Goal: Find specific page/section: Find specific page/section

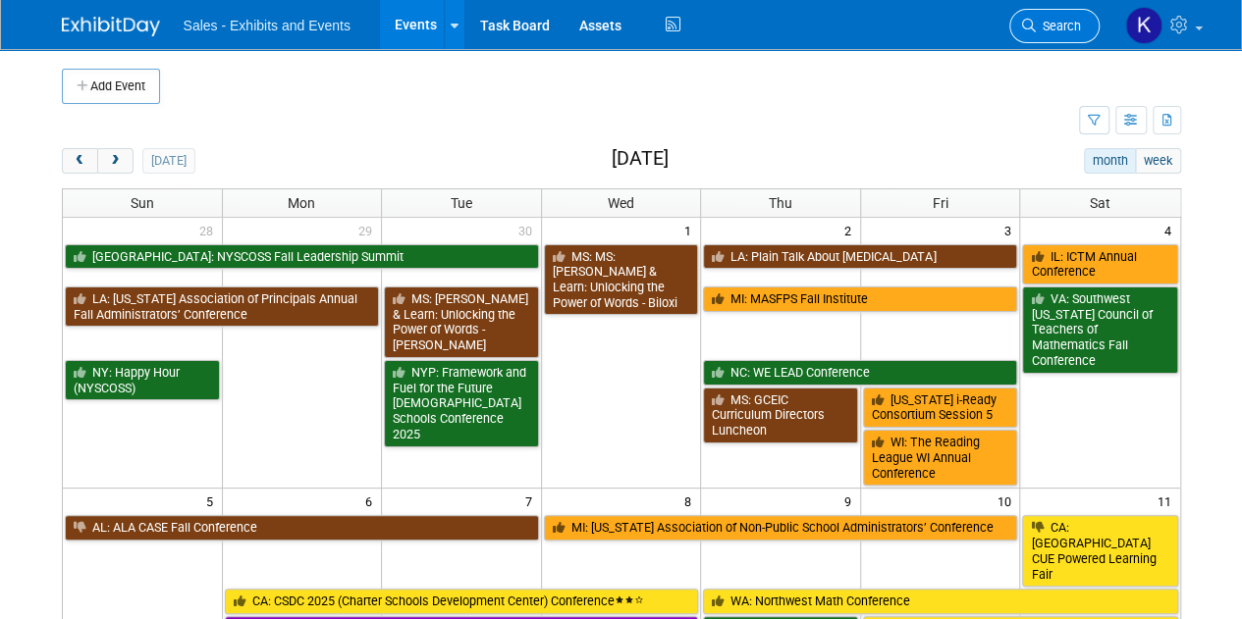
click at [1069, 21] on span "Search" at bounding box center [1057, 26] width 45 height 15
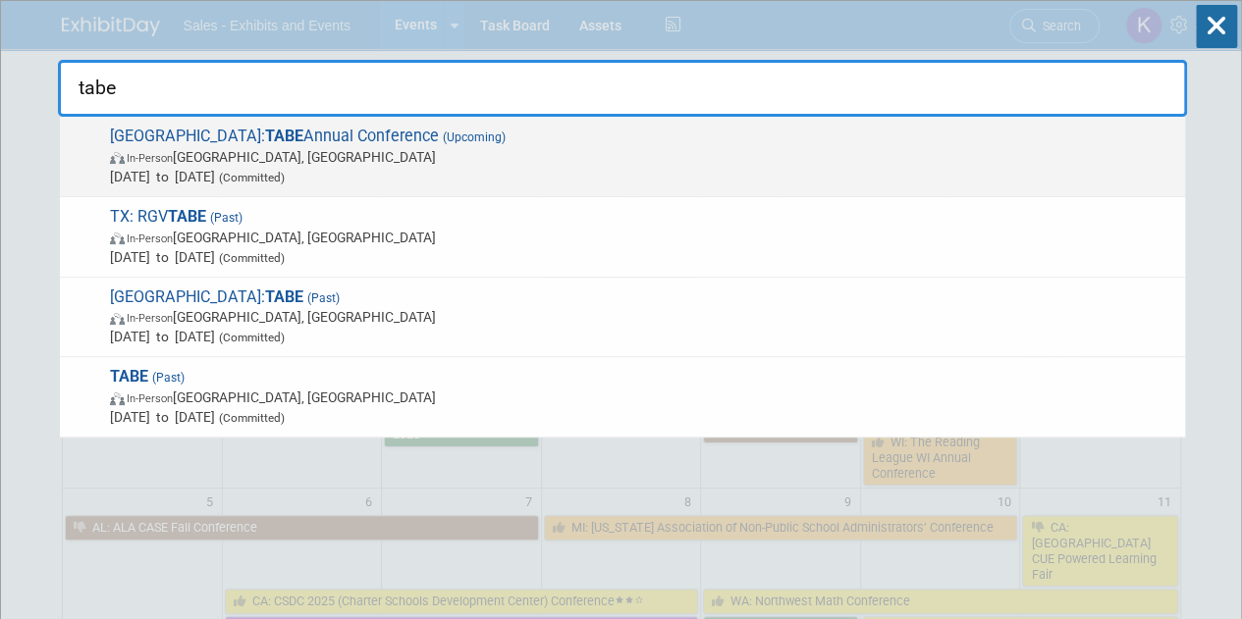
type input "tabe"
click at [275, 169] on span "[DATE] to [DATE] (Committed)" at bounding box center [642, 177] width 1065 height 20
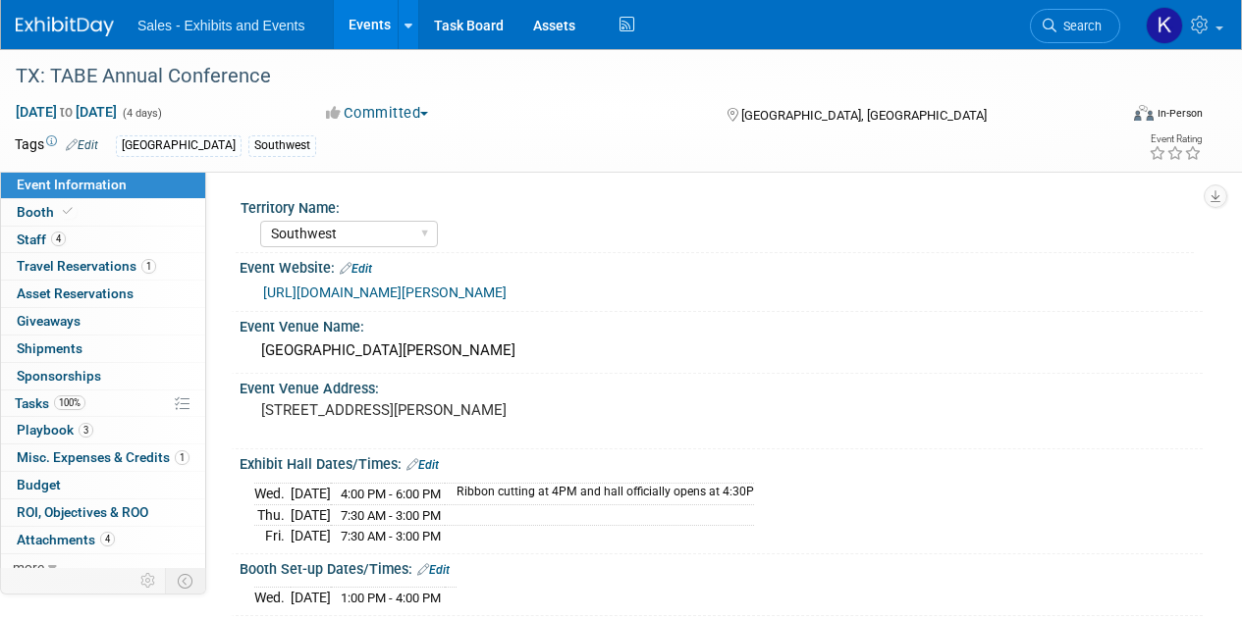
select select "Southwest"
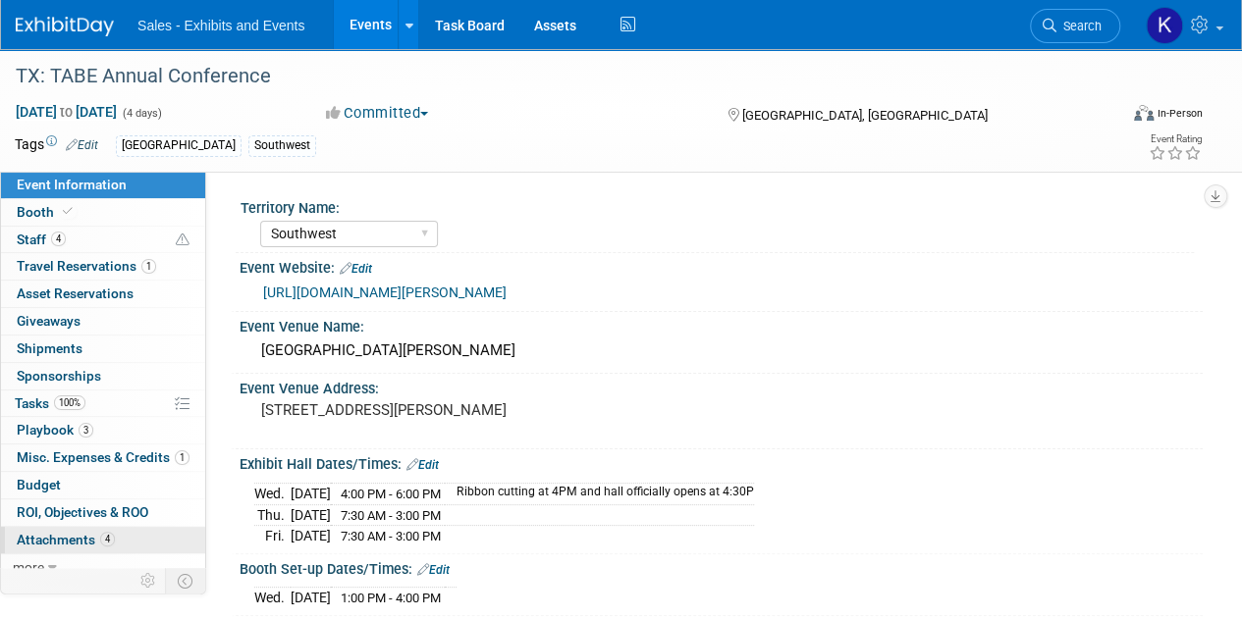
click at [74, 535] on span "Attachments 4" at bounding box center [66, 540] width 98 height 16
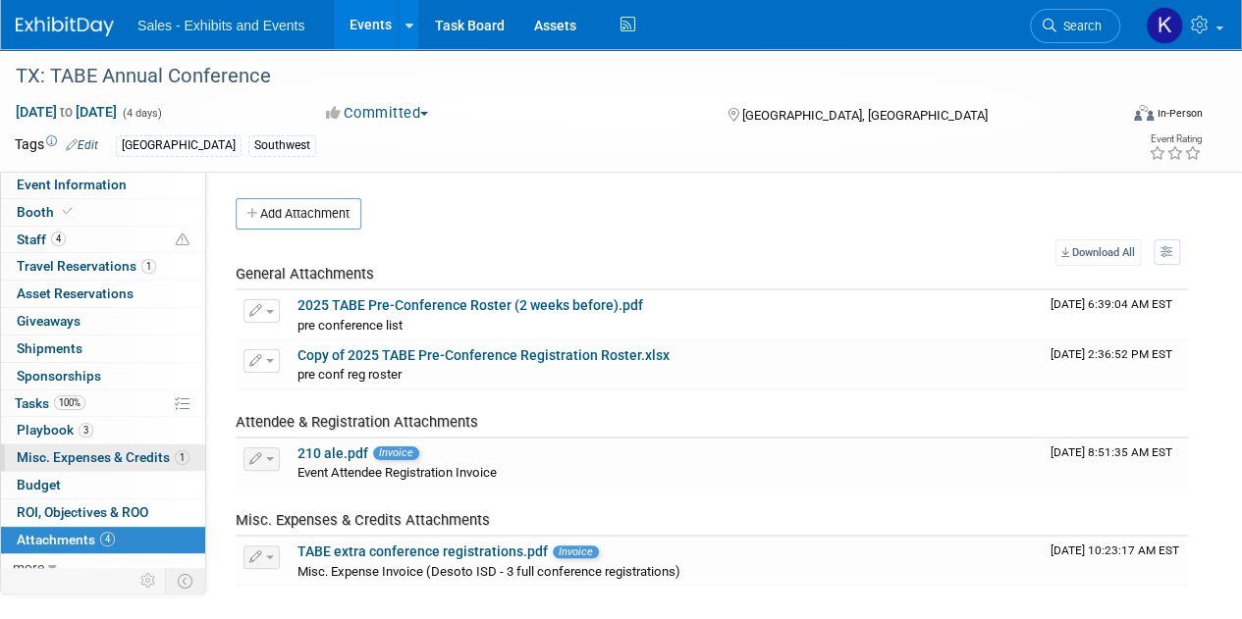
click at [94, 450] on span "Misc. Expenses & Credits 1" at bounding box center [103, 457] width 173 height 16
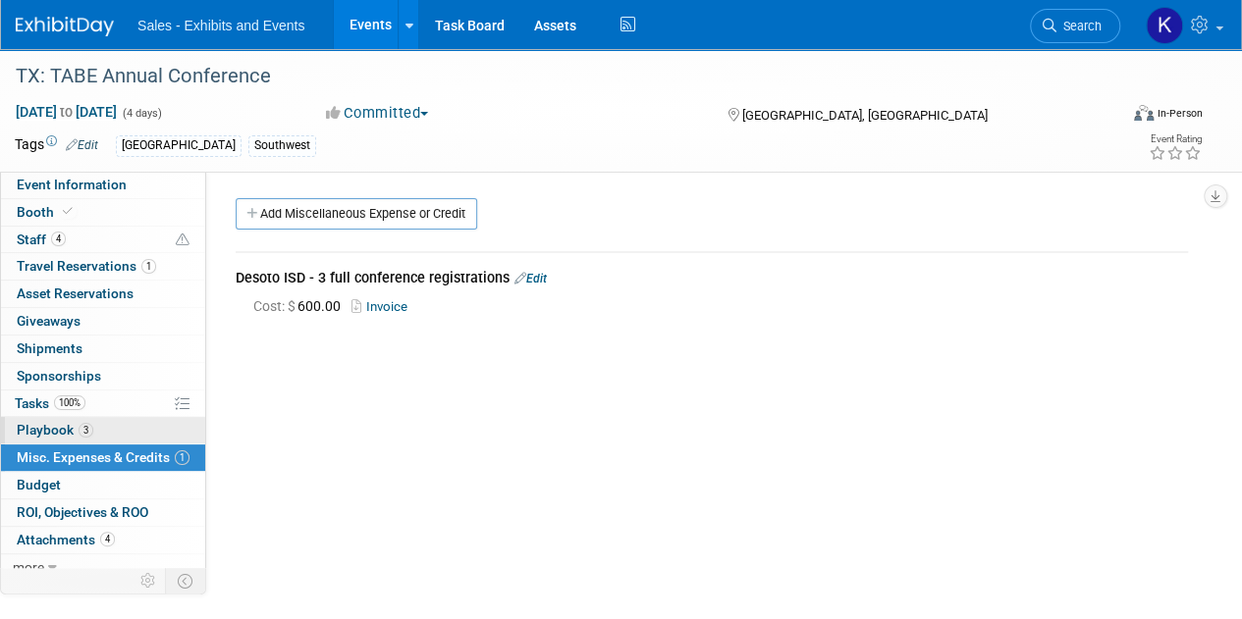
click at [60, 429] on span "Playbook 3" at bounding box center [55, 430] width 77 height 16
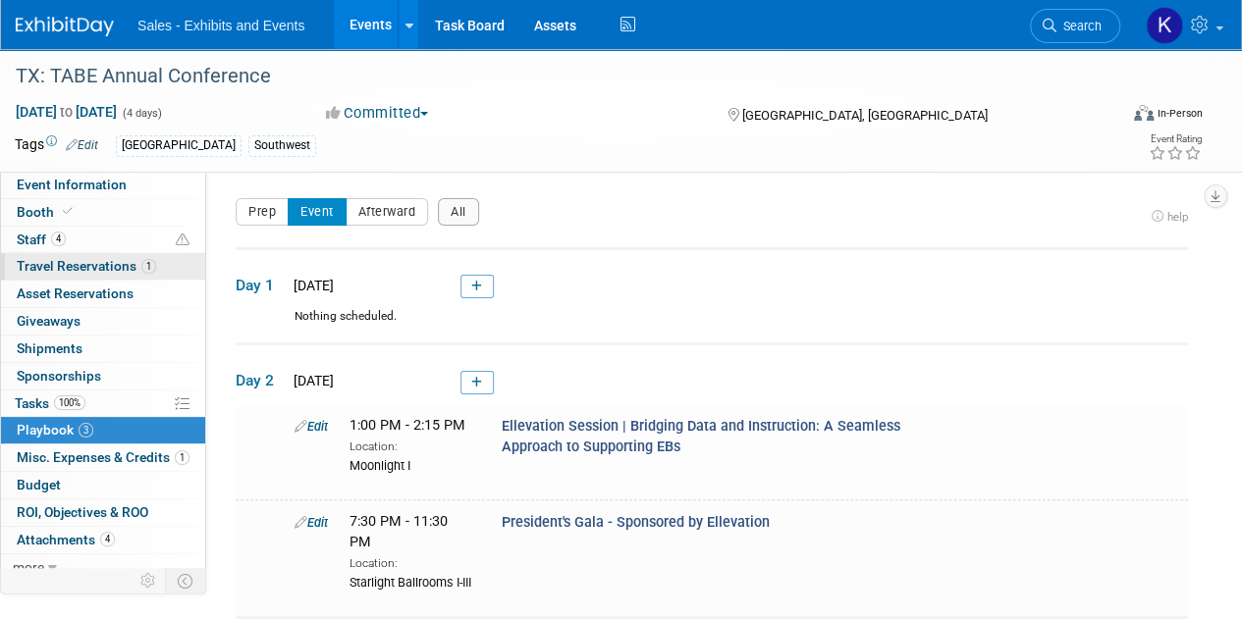
click at [51, 265] on span "Travel Reservations 1" at bounding box center [86, 266] width 139 height 16
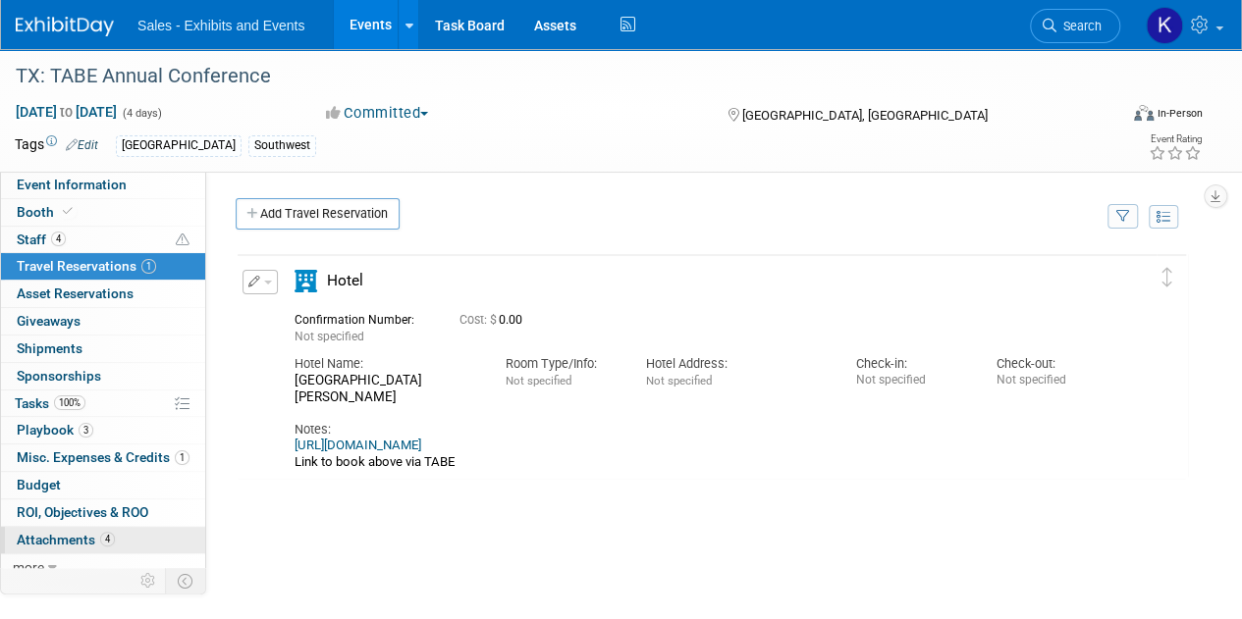
click at [78, 533] on span "Attachments 4" at bounding box center [66, 540] width 98 height 16
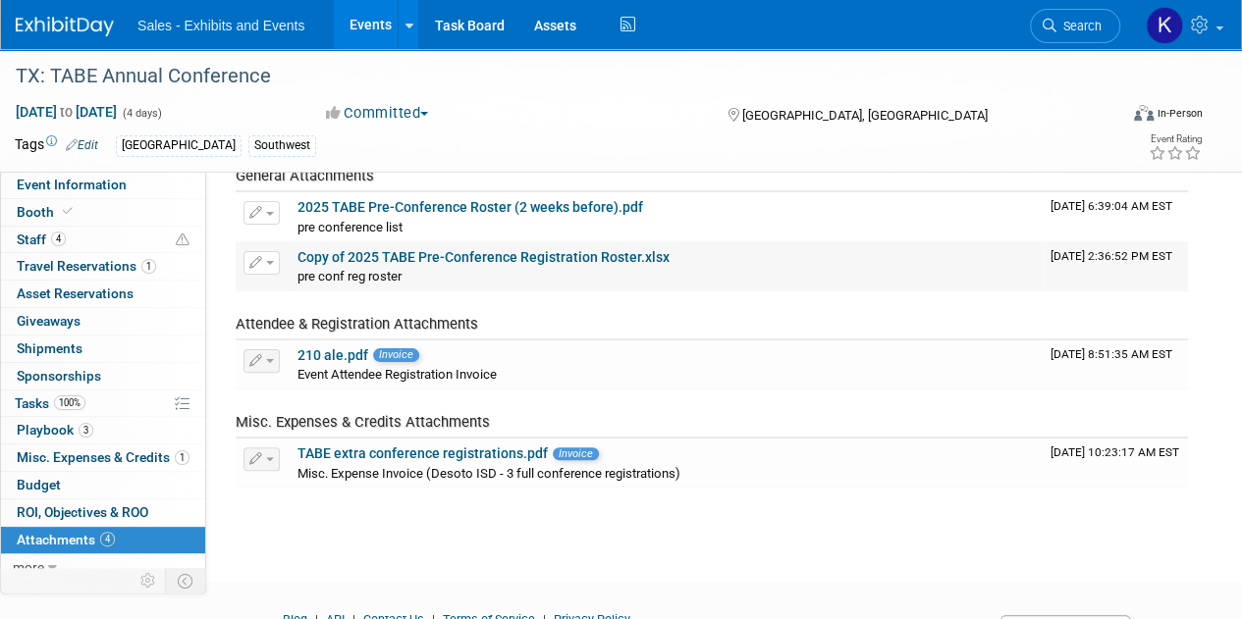
scroll to position [83, 0]
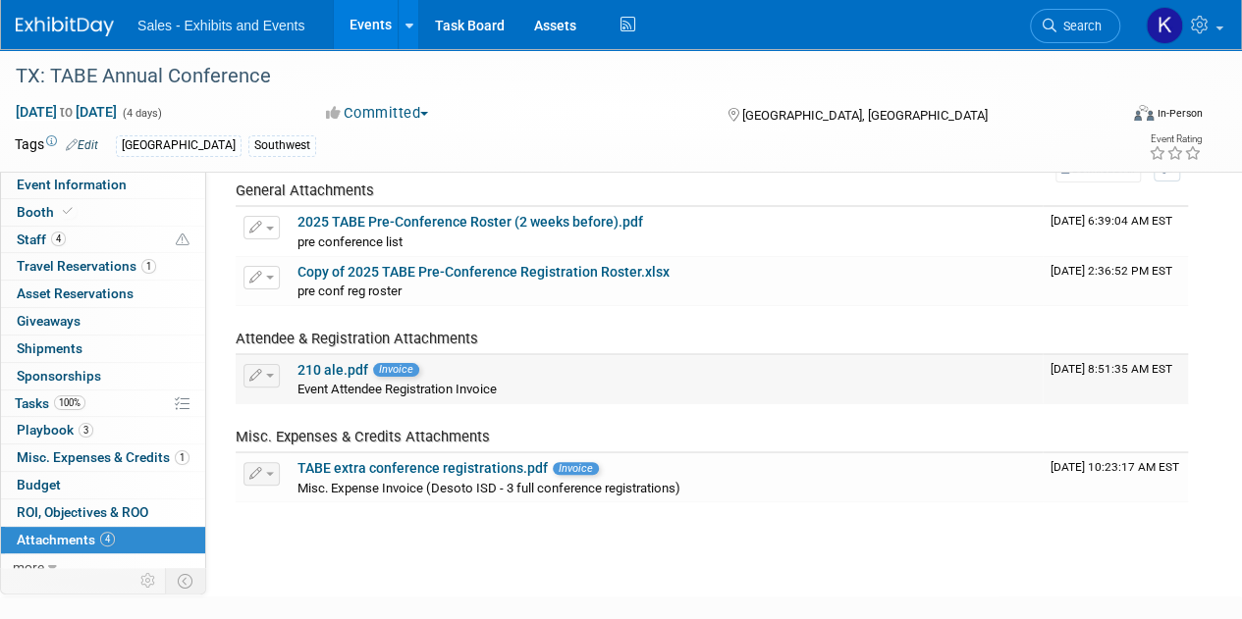
click at [336, 373] on link "210 ale.pdf" at bounding box center [332, 370] width 71 height 16
